Goal: Task Accomplishment & Management: Use online tool/utility

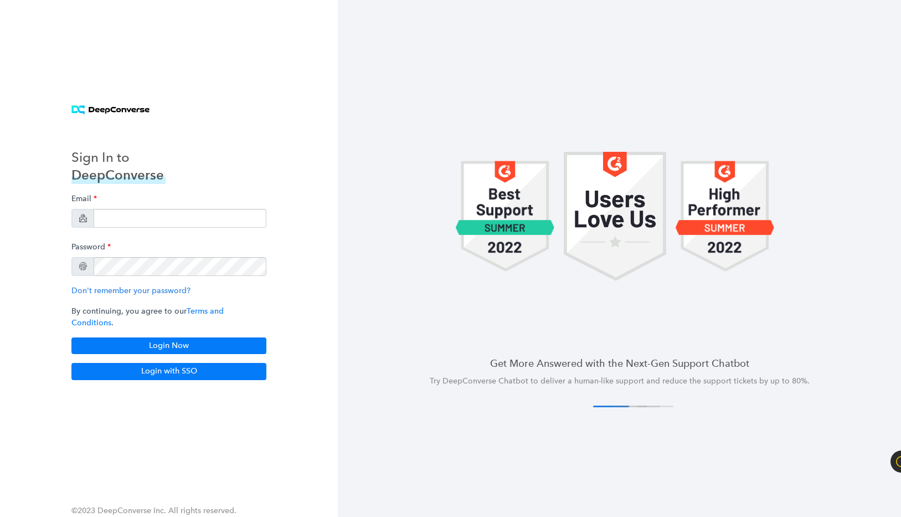
click at [179, 234] on div "Email Password Don't remember your password? By continuing, you agree to our Te…" at bounding box center [168, 271] width 195 height 166
click at [183, 226] on input "email" at bounding box center [180, 218] width 173 height 19
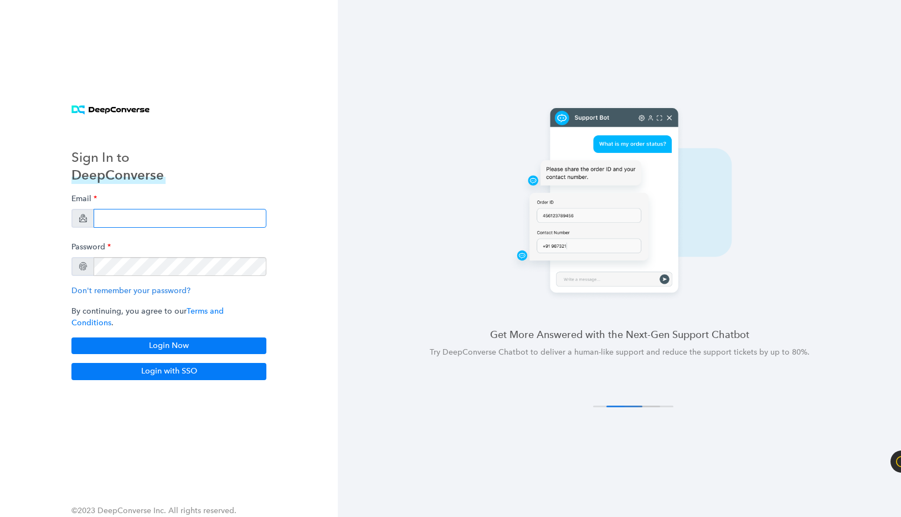
type input "[PERSON_NAME][EMAIL_ADDRESS][DOMAIN_NAME]"
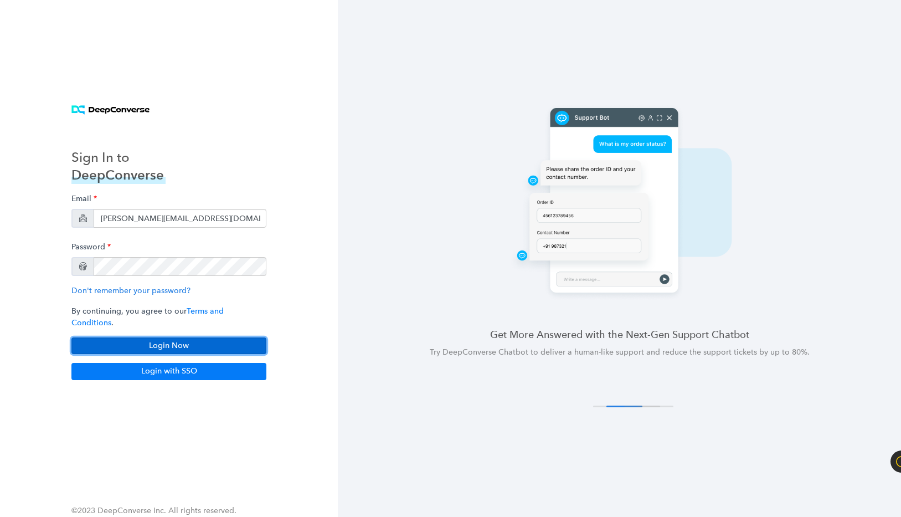
click at [154, 337] on button "Login Now" at bounding box center [168, 345] width 195 height 17
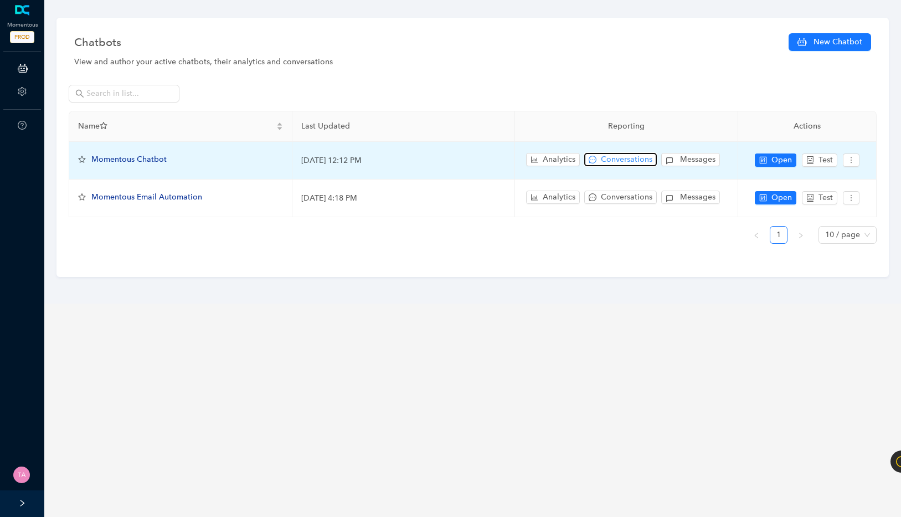
click at [635, 163] on span "Conversations" at bounding box center [627, 159] width 52 height 12
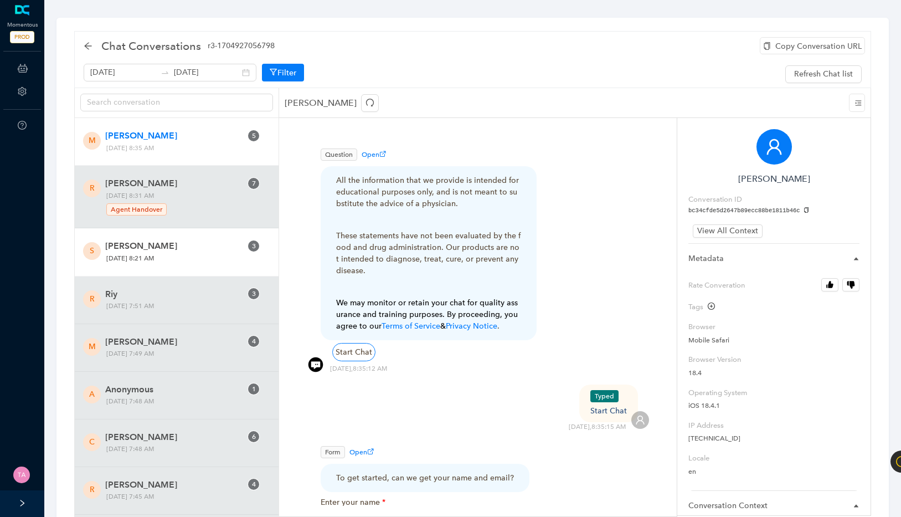
click at [134, 248] on span "[PERSON_NAME]" at bounding box center [173, 245] width 136 height 13
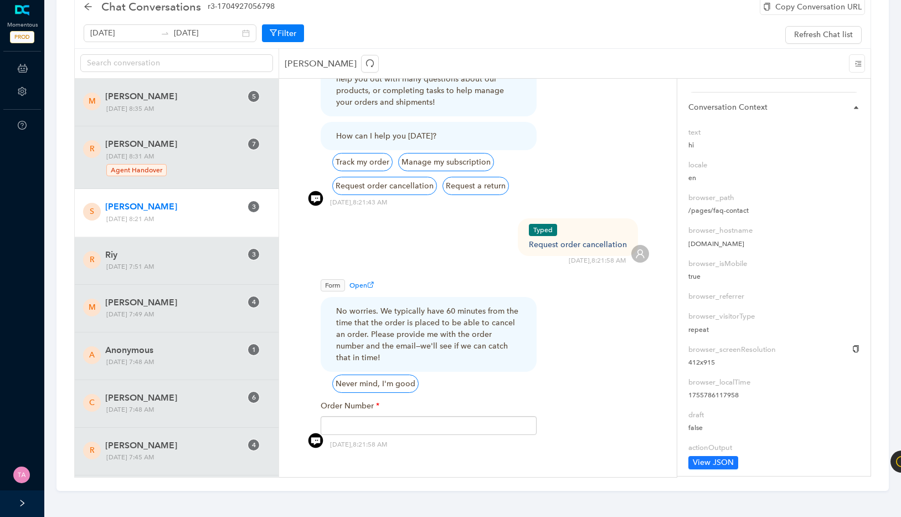
scroll to position [419, 0]
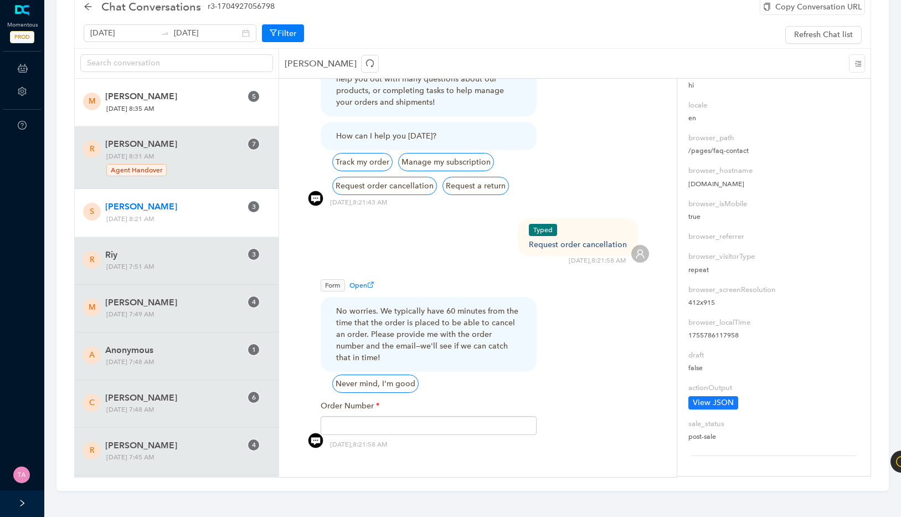
click at [173, 100] on span "[PERSON_NAME]" at bounding box center [173, 96] width 136 height 13
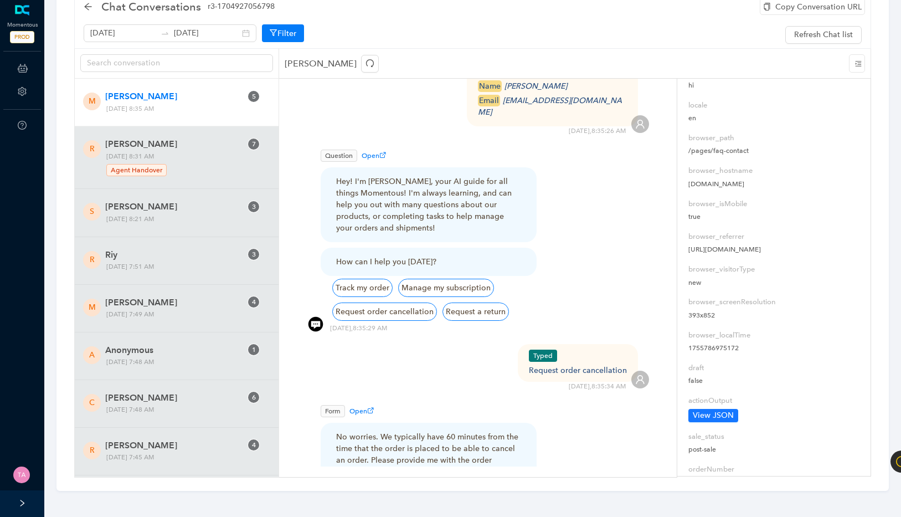
scroll to position [511, 0]
